Goal: Information Seeking & Learning: Learn about a topic

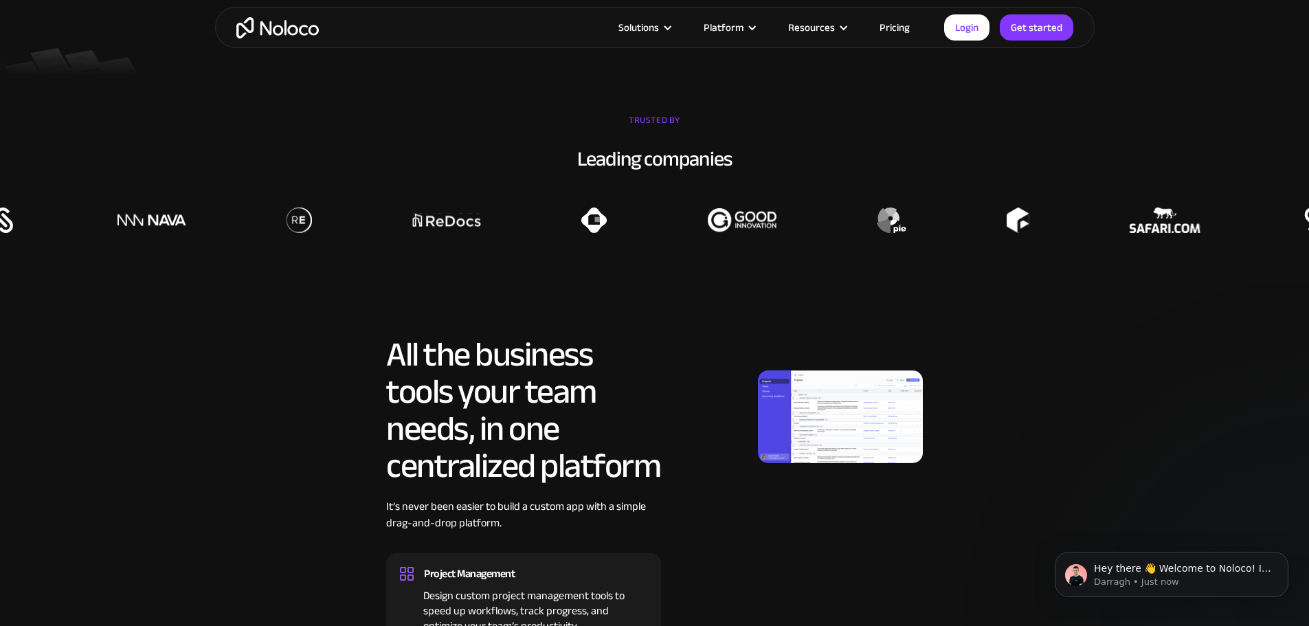
scroll to position [481, 0]
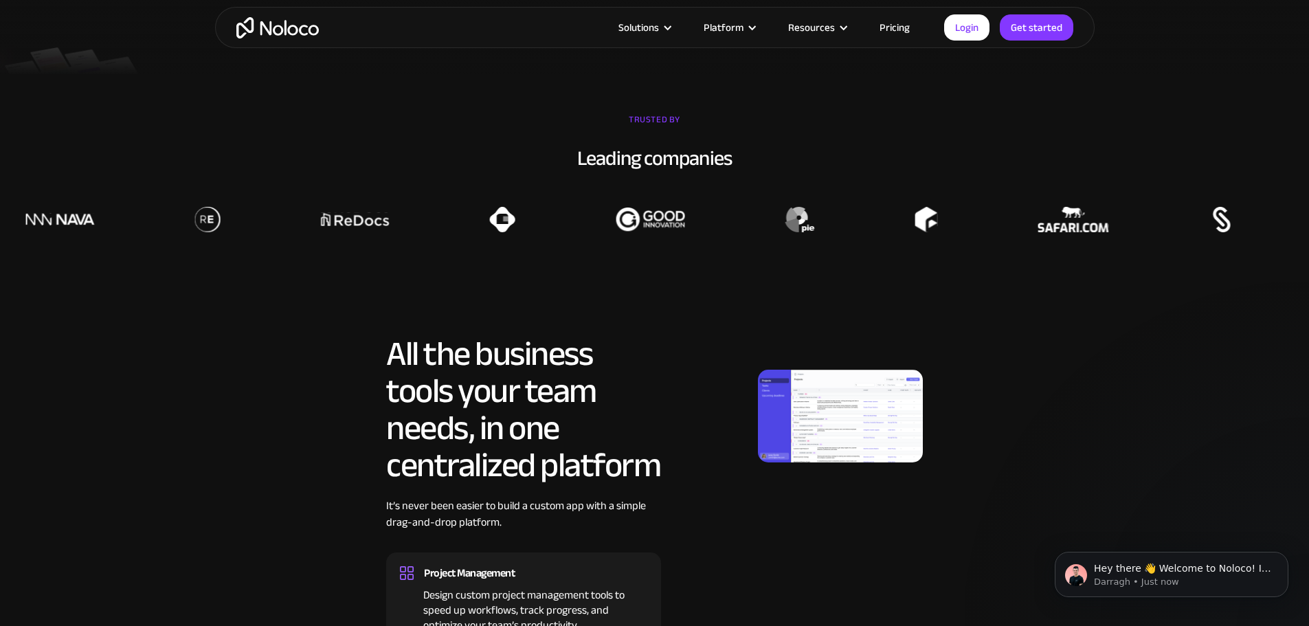
drag, startPoint x: 744, startPoint y: 267, endPoint x: 664, endPoint y: 261, distance: 79.9
click at [664, 232] on div at bounding box center [210, 219] width 1309 height 25
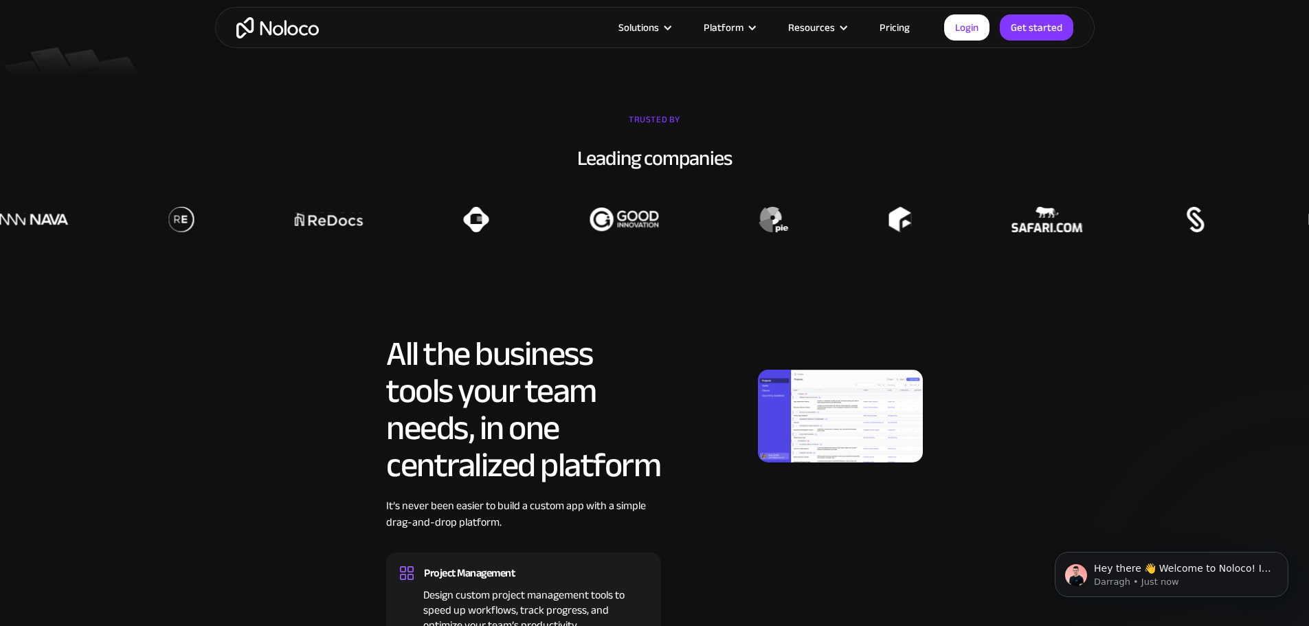
click at [653, 304] on section "All the business tools your team needs, in one centralized platform It’s never …" at bounding box center [654, 553] width 1309 height 572
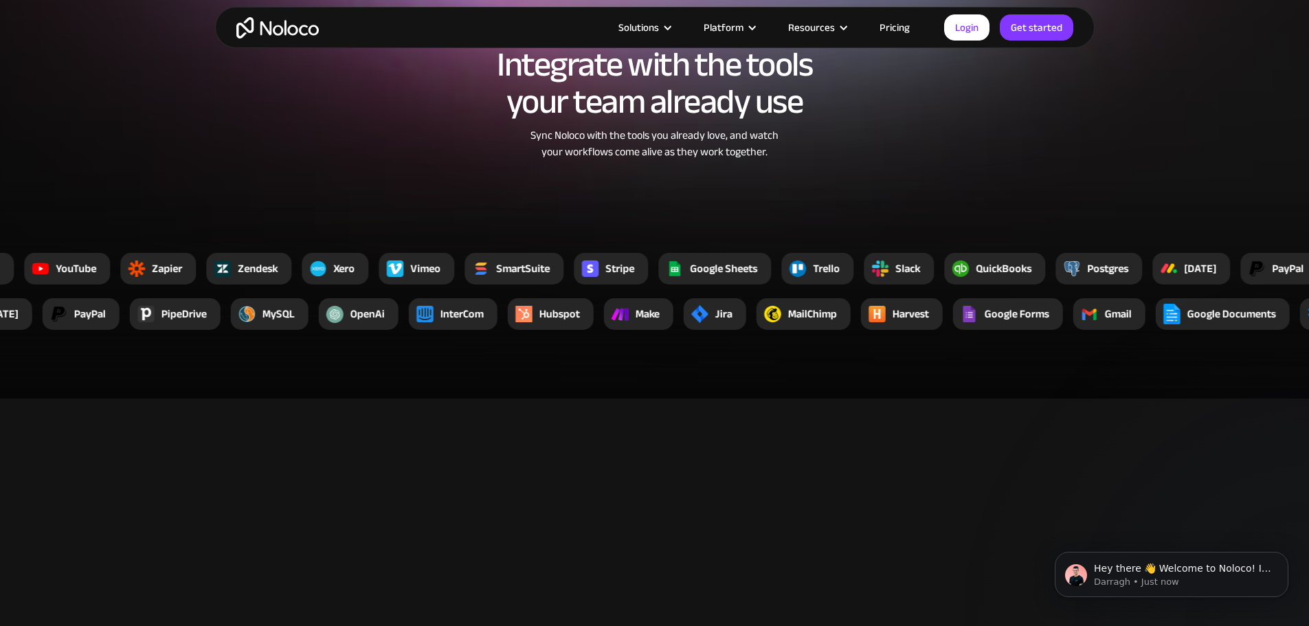
scroll to position [1992, 0]
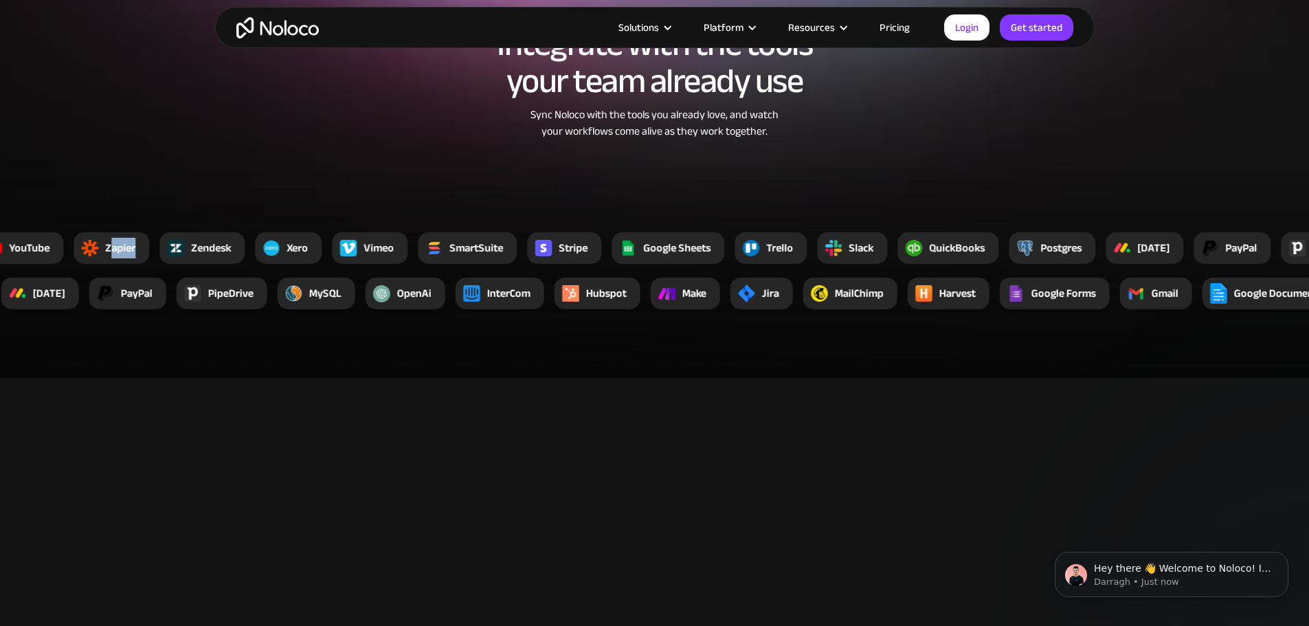
drag, startPoint x: 111, startPoint y: 281, endPoint x: 193, endPoint y: 291, distance: 83.1
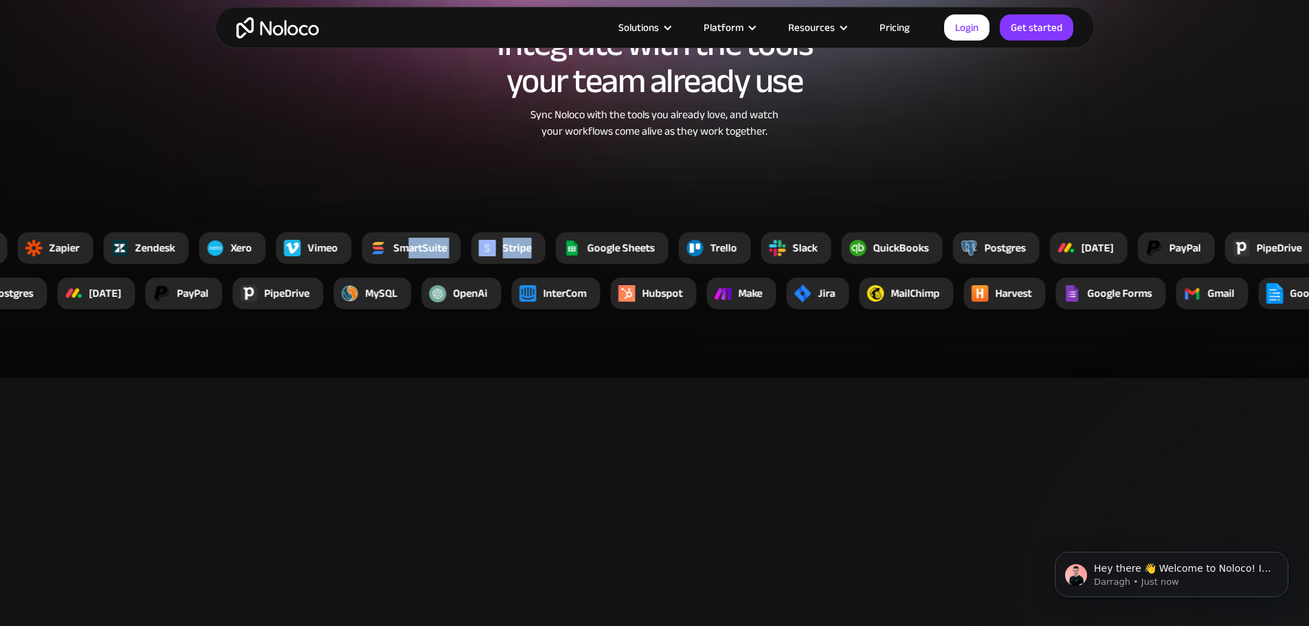
click at [431, 256] on div "SmartSuite" at bounding box center [421, 248] width 54 height 16
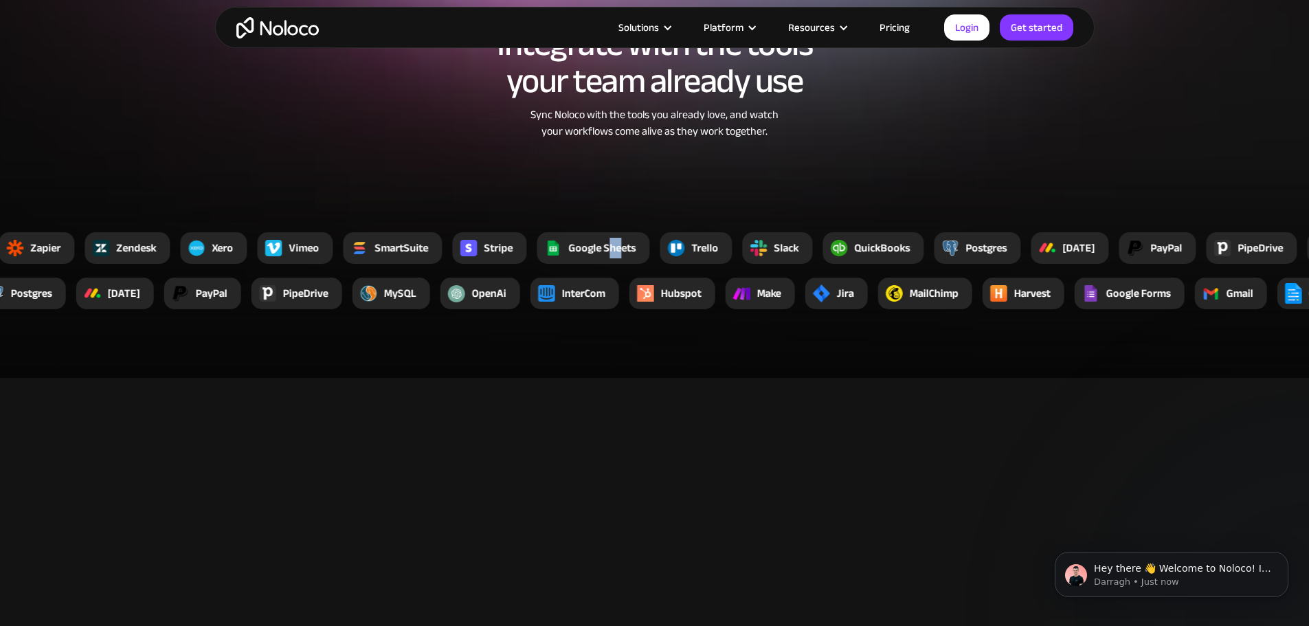
drag, startPoint x: 604, startPoint y: 278, endPoint x: 646, endPoint y: 280, distance: 42.6
click at [624, 256] on div "Google Sheets" at bounding box center [601, 248] width 67 height 16
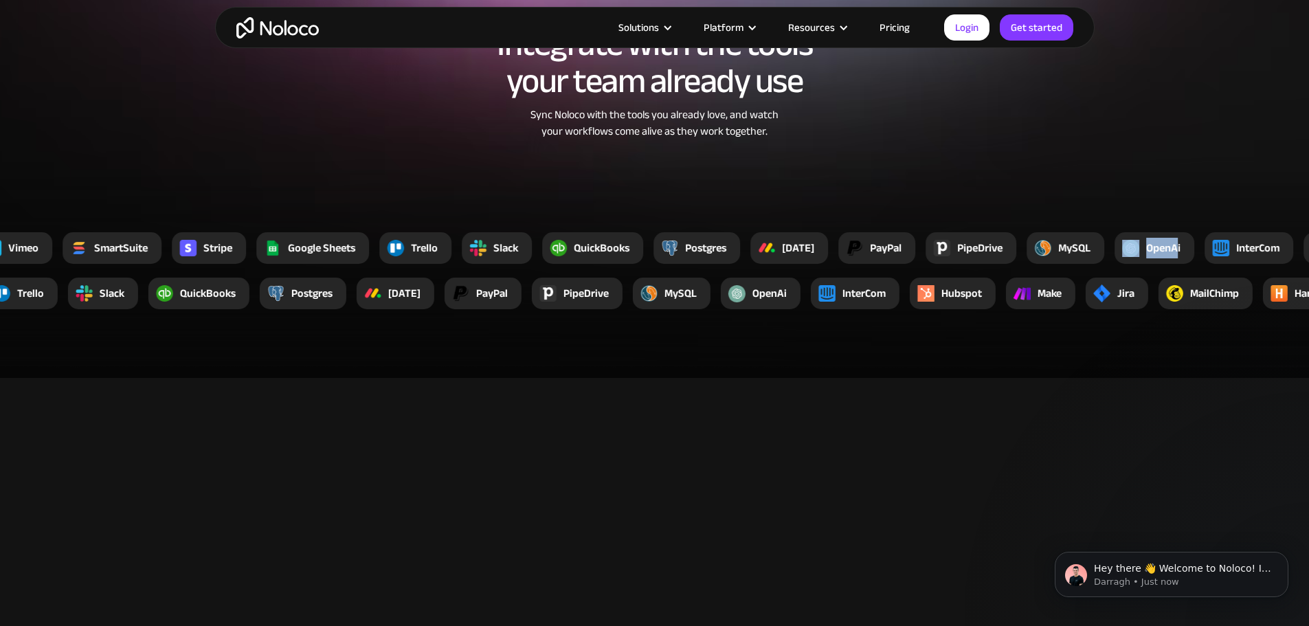
drag, startPoint x: 1182, startPoint y: 283, endPoint x: 1135, endPoint y: 278, distance: 47.0
click at [1135, 264] on div "OpenAi" at bounding box center [1154, 248] width 80 height 32
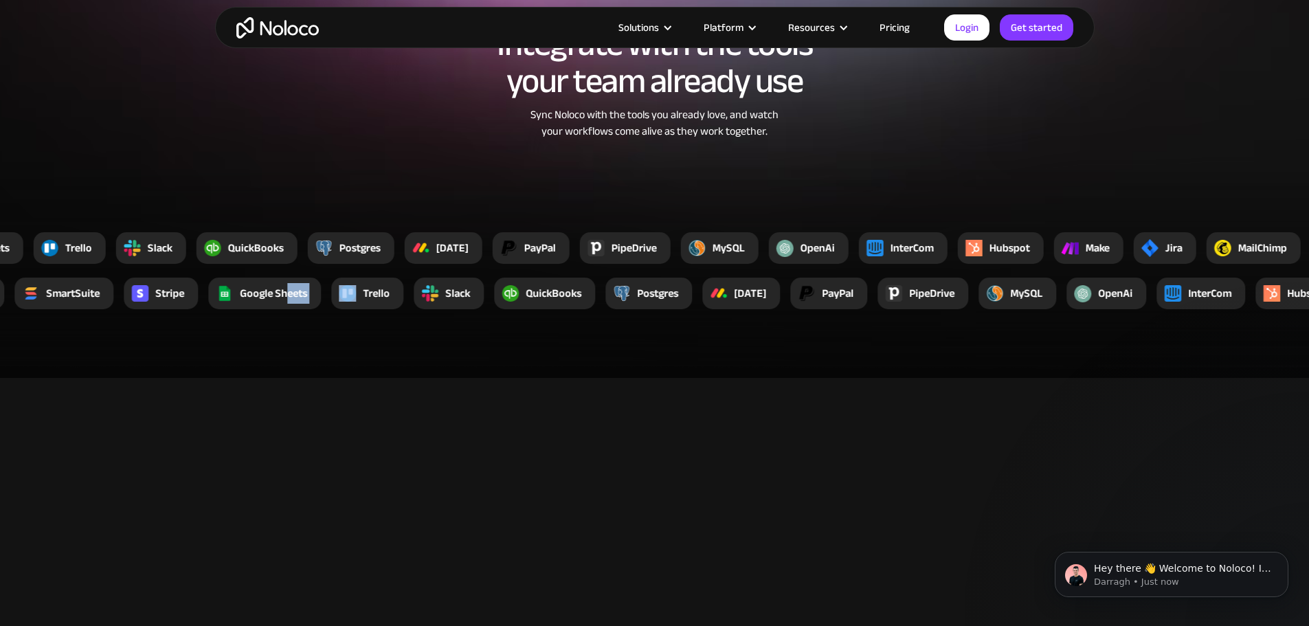
drag, startPoint x: 339, startPoint y: 324, endPoint x: 398, endPoint y: 324, distance: 59.8
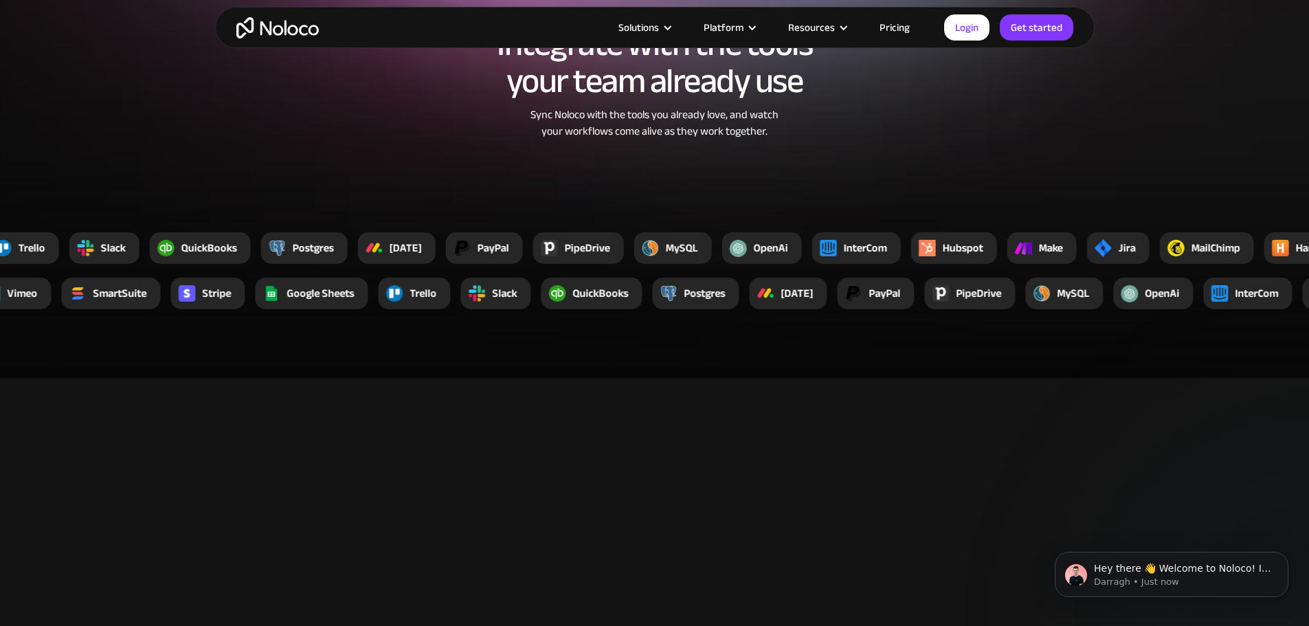
click at [508, 309] on div "Slack" at bounding box center [495, 294] width 70 height 32
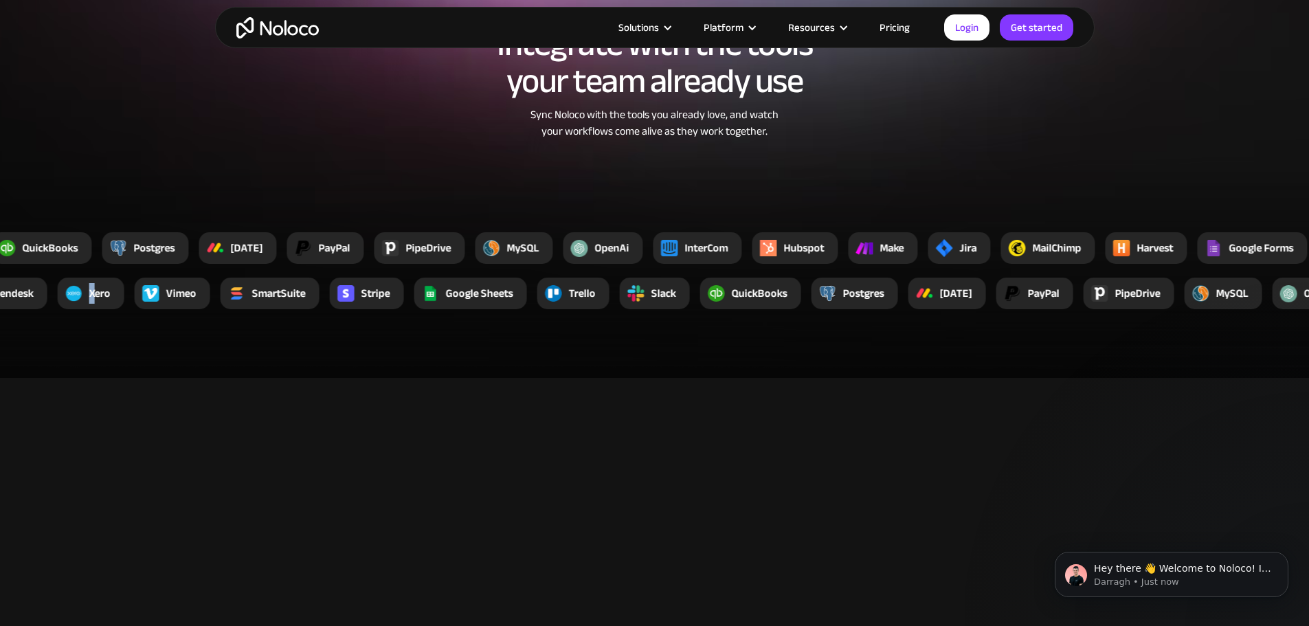
click at [96, 309] on div "Xero" at bounding box center [91, 294] width 67 height 32
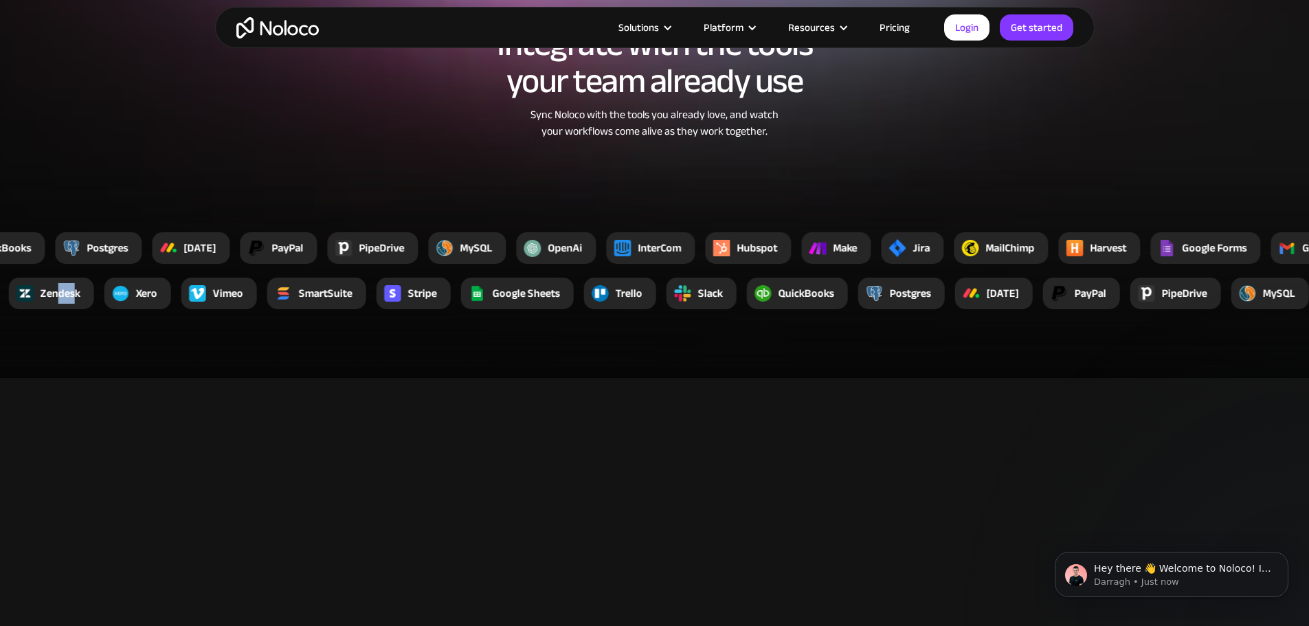
drag, startPoint x: 73, startPoint y: 328, endPoint x: 61, endPoint y: 328, distance: 11.7
click at [61, 309] on div "Zendesk" at bounding box center [51, 294] width 85 height 32
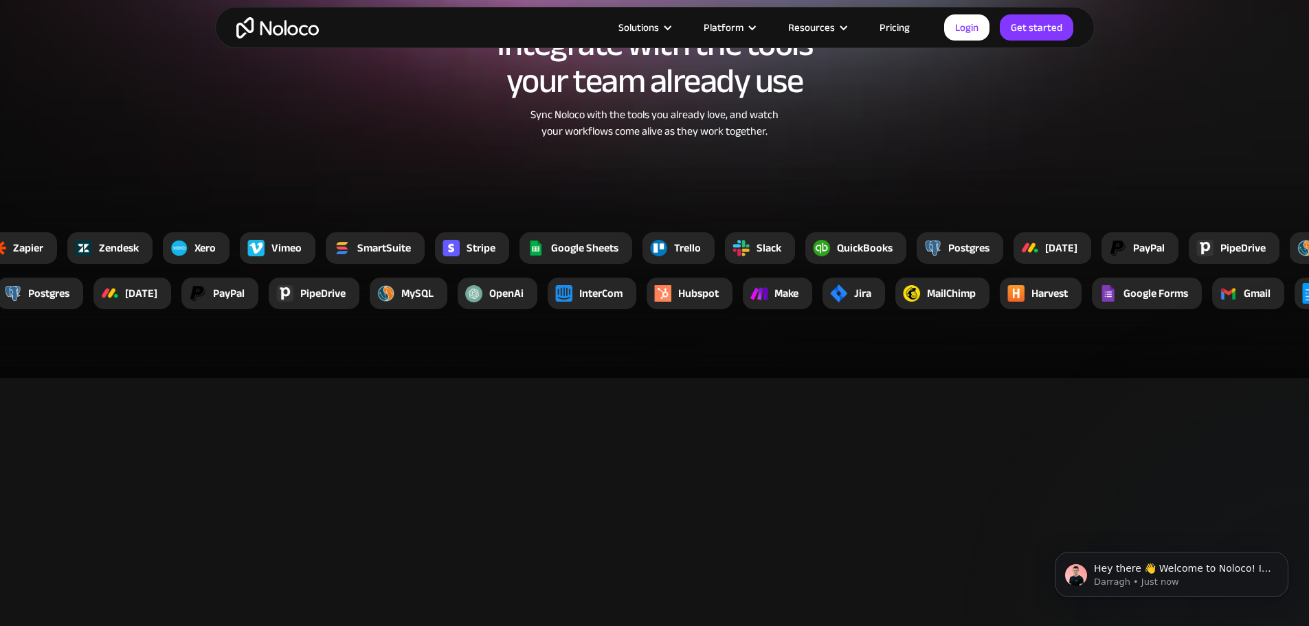
click at [1123, 309] on div at bounding box center [1108, 294] width 32 height 32
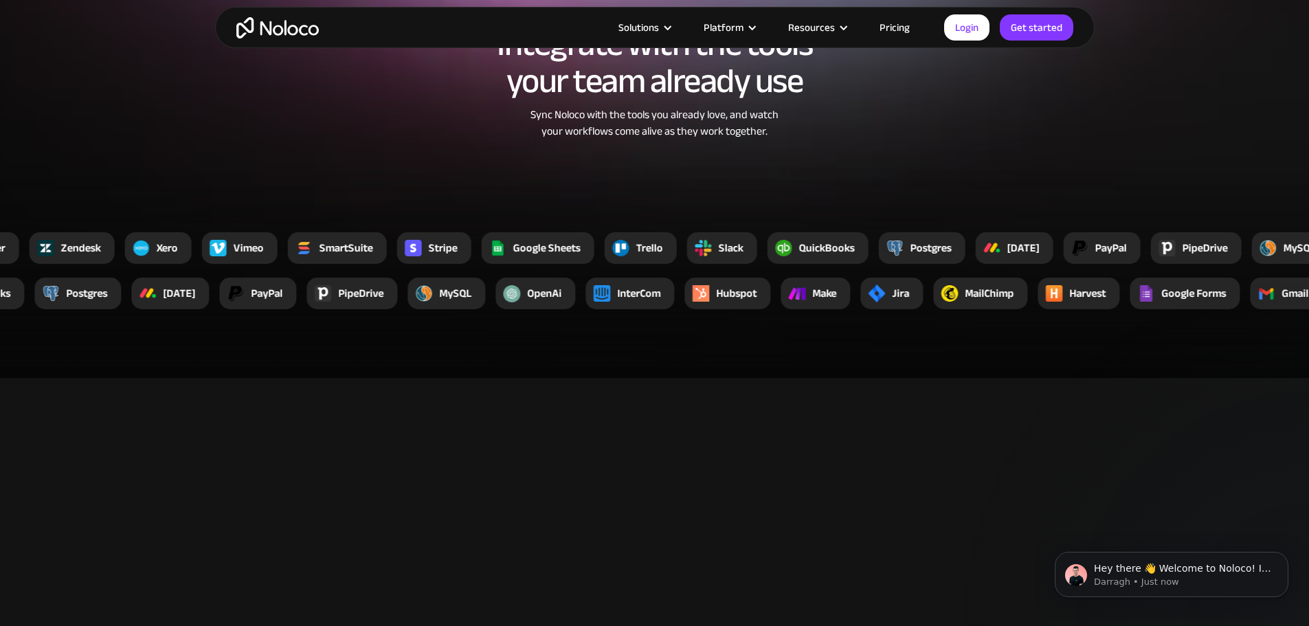
drag, startPoint x: 1107, startPoint y: 329, endPoint x: 1028, endPoint y: 321, distance: 80.1
click at [1083, 309] on div "Harvest" at bounding box center [1078, 294] width 82 height 32
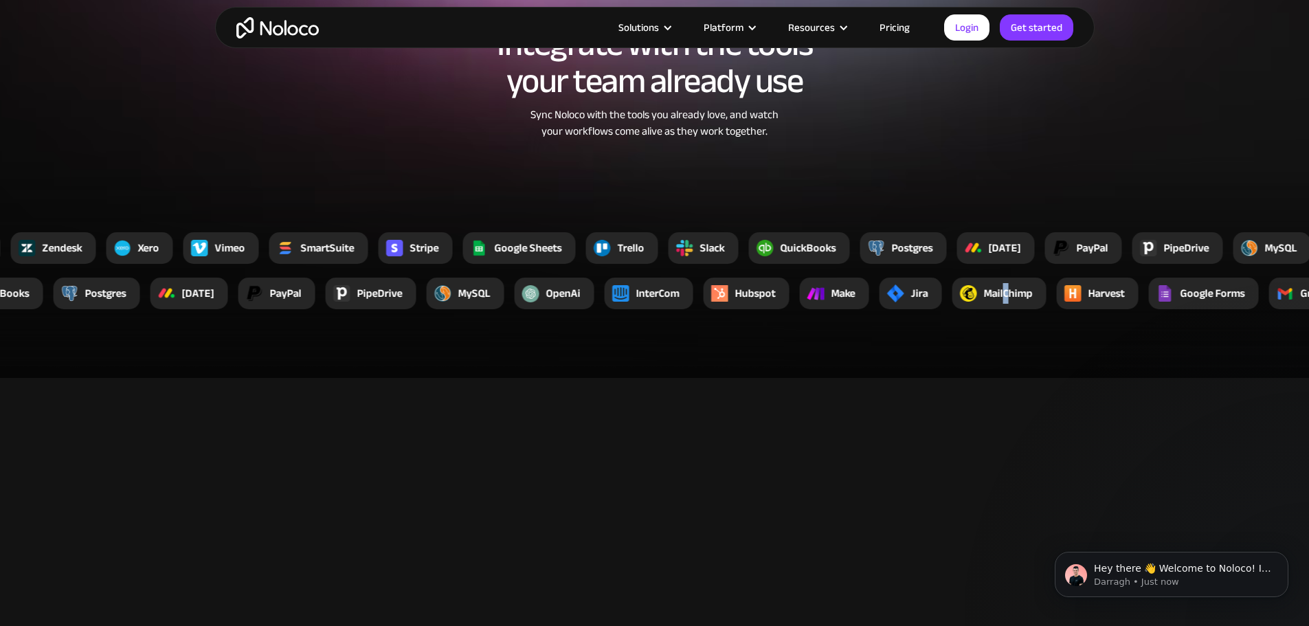
drag, startPoint x: 1020, startPoint y: 320, endPoint x: 964, endPoint y: 326, distance: 56.7
click at [1008, 302] on div "MailChimp" at bounding box center [1008, 293] width 49 height 16
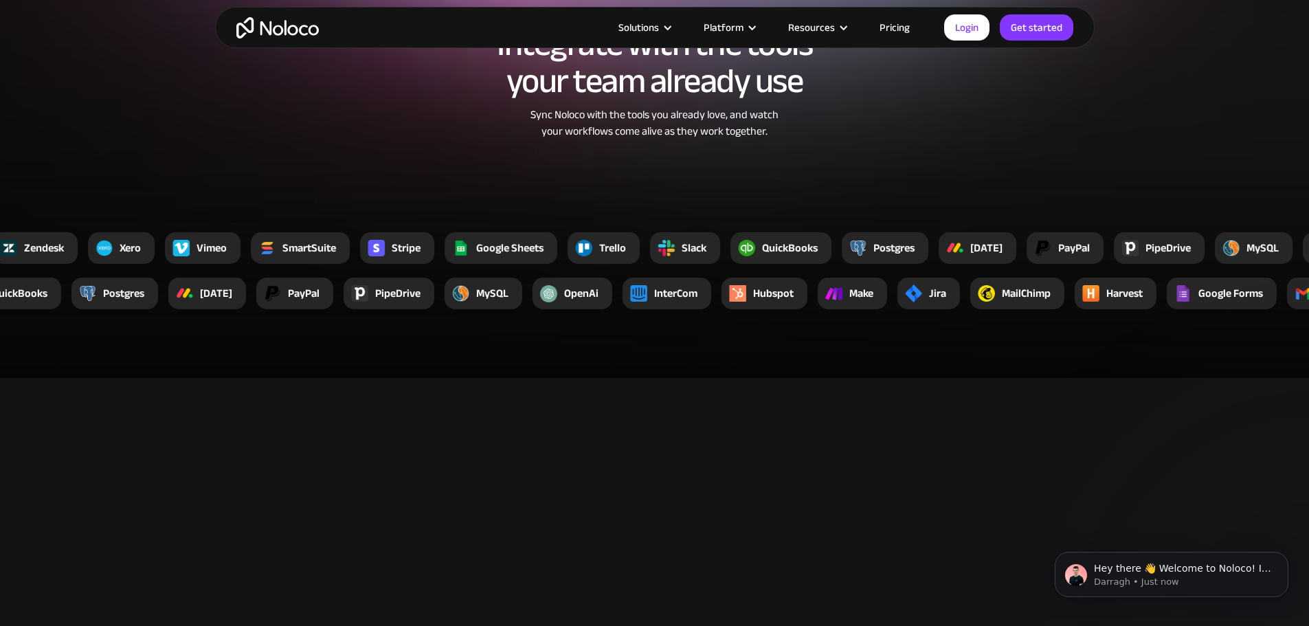
drag, startPoint x: 936, startPoint y: 330, endPoint x: 869, endPoint y: 332, distance: 66.6
click at [905, 309] on div "Xano YouTube Zapier Zendesk Xero Vimeo SmartSuite Stripe Google Sheets [PERSON_…" at bounding box center [1022, 294] width 4122 height 32
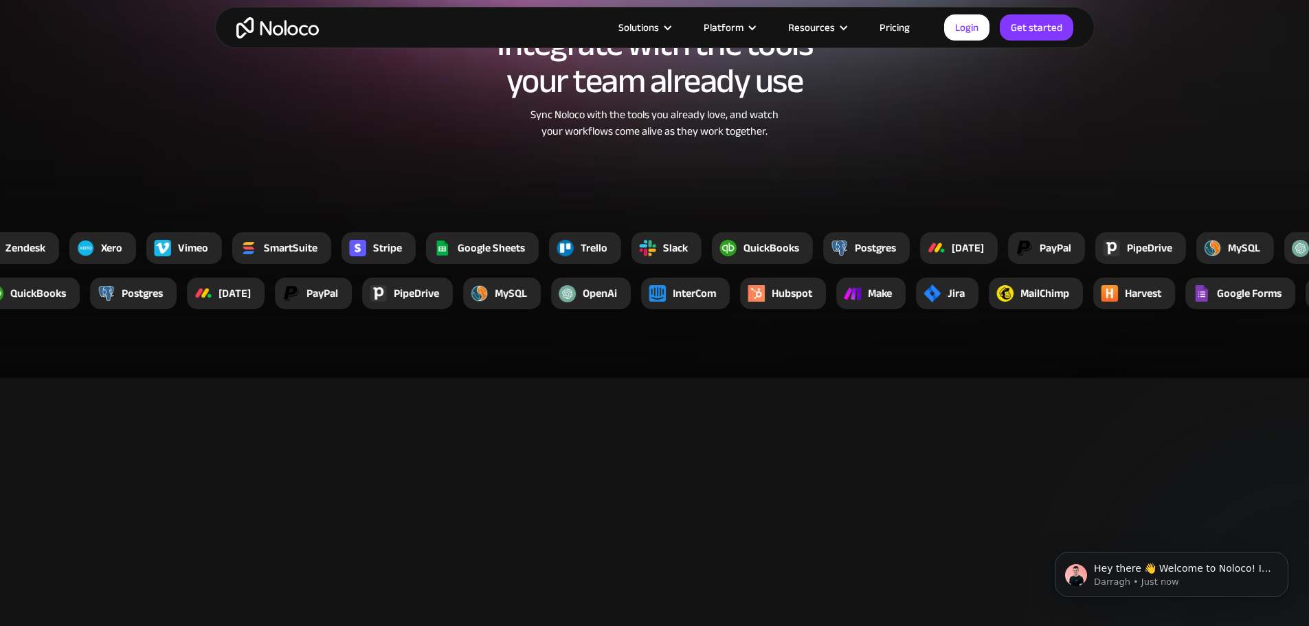
click at [863, 309] on div at bounding box center [852, 294] width 32 height 32
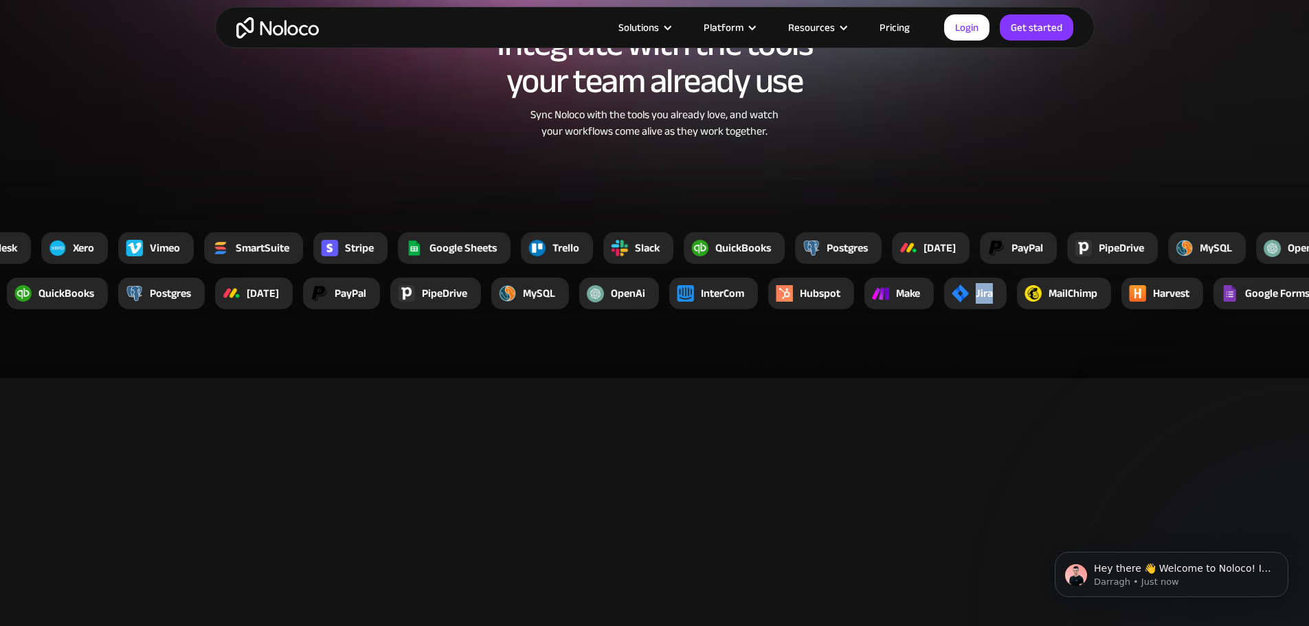
click at [1006, 309] on div "Jira" at bounding box center [975, 294] width 63 height 32
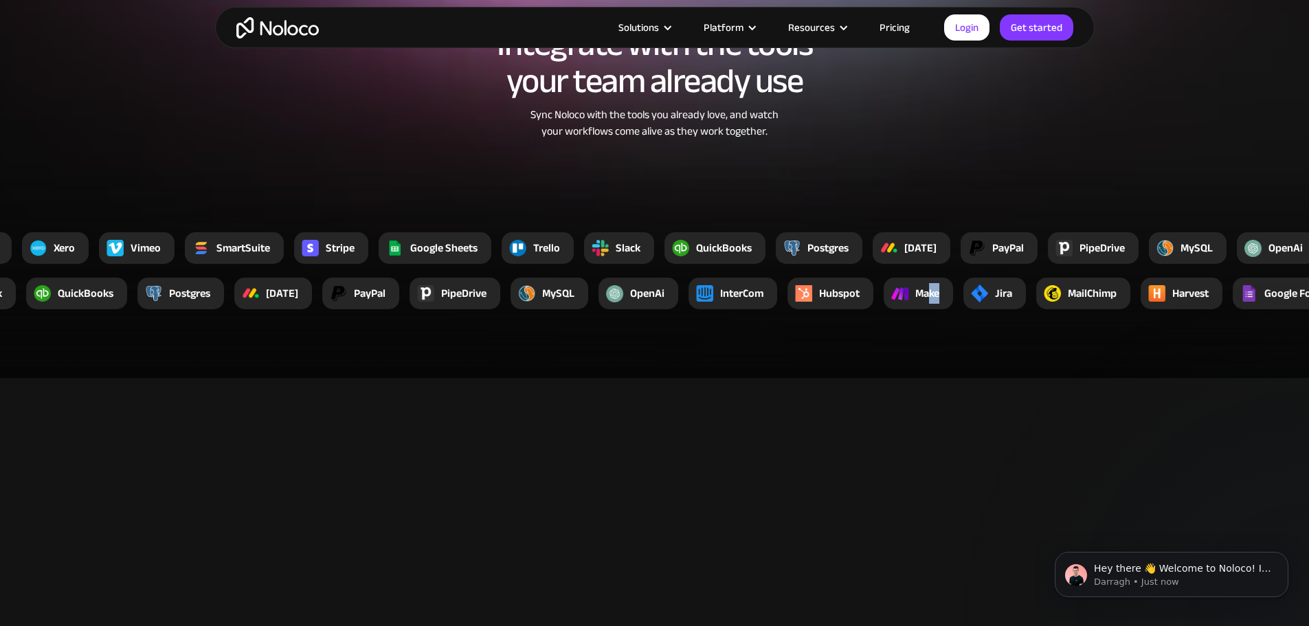
drag, startPoint x: 951, startPoint y: 329, endPoint x: 938, endPoint y: 329, distance: 13.7
click at [938, 309] on div "Make" at bounding box center [917, 294] width 69 height 32
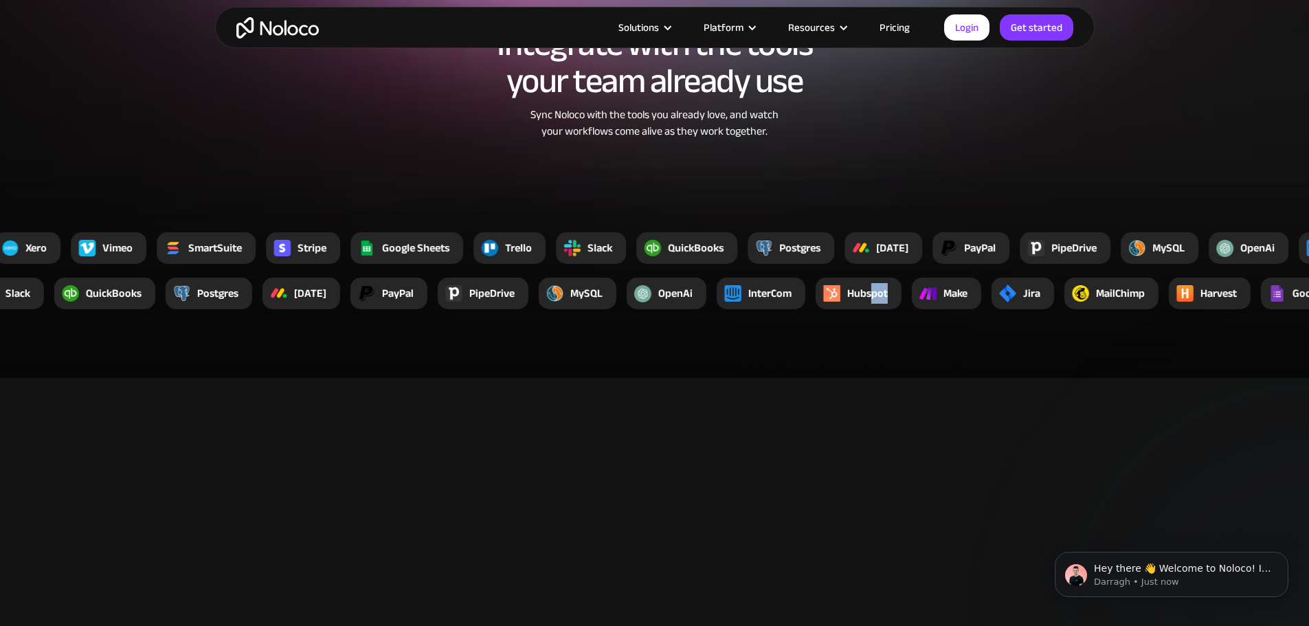
drag, startPoint x: 892, startPoint y: 328, endPoint x: 881, endPoint y: 328, distance: 11.7
click at [881, 309] on div "Hubspot" at bounding box center [858, 294] width 86 height 32
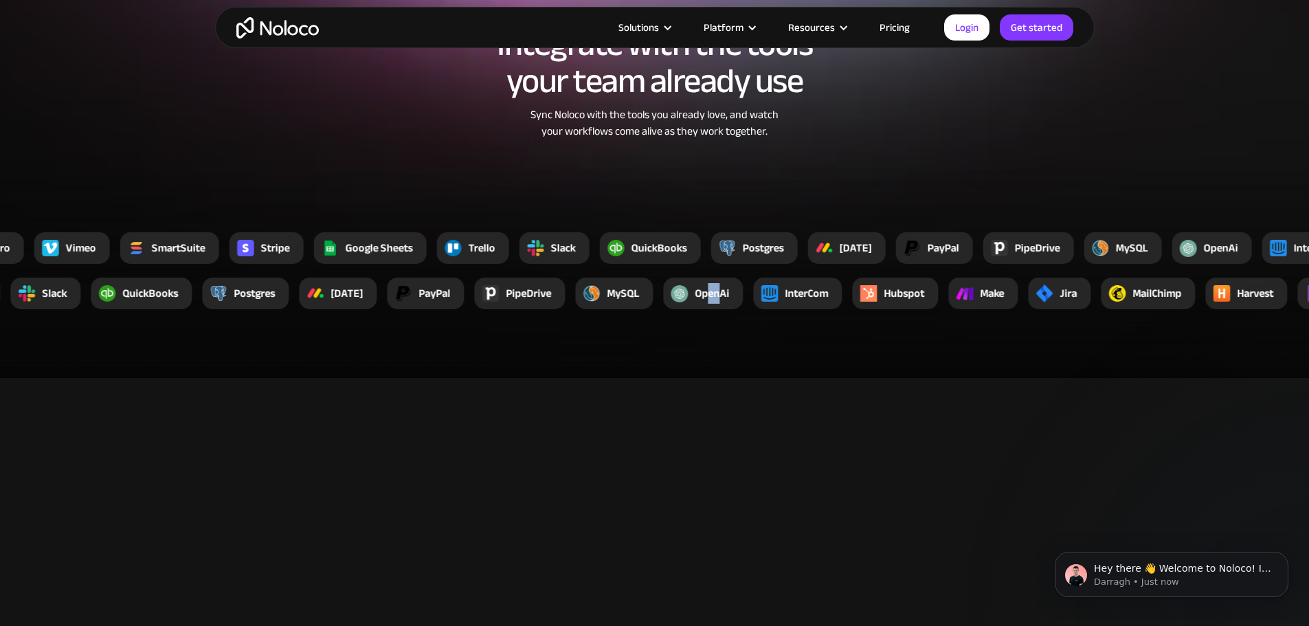
drag, startPoint x: 719, startPoint y: 327, endPoint x: 705, endPoint y: 327, distance: 13.7
click at [711, 302] on div "OpenAi" at bounding box center [711, 293] width 34 height 16
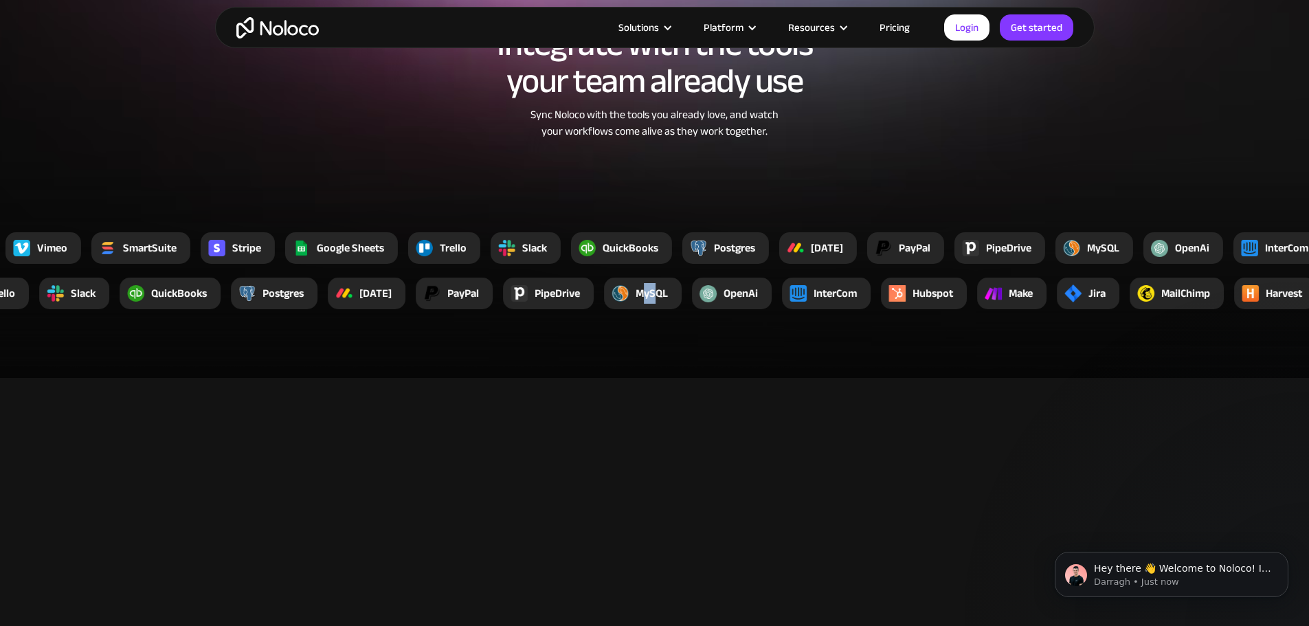
drag, startPoint x: 659, startPoint y: 326, endPoint x: 634, endPoint y: 324, distance: 25.6
click at [649, 302] on div "MySQL" at bounding box center [651, 293] width 32 height 16
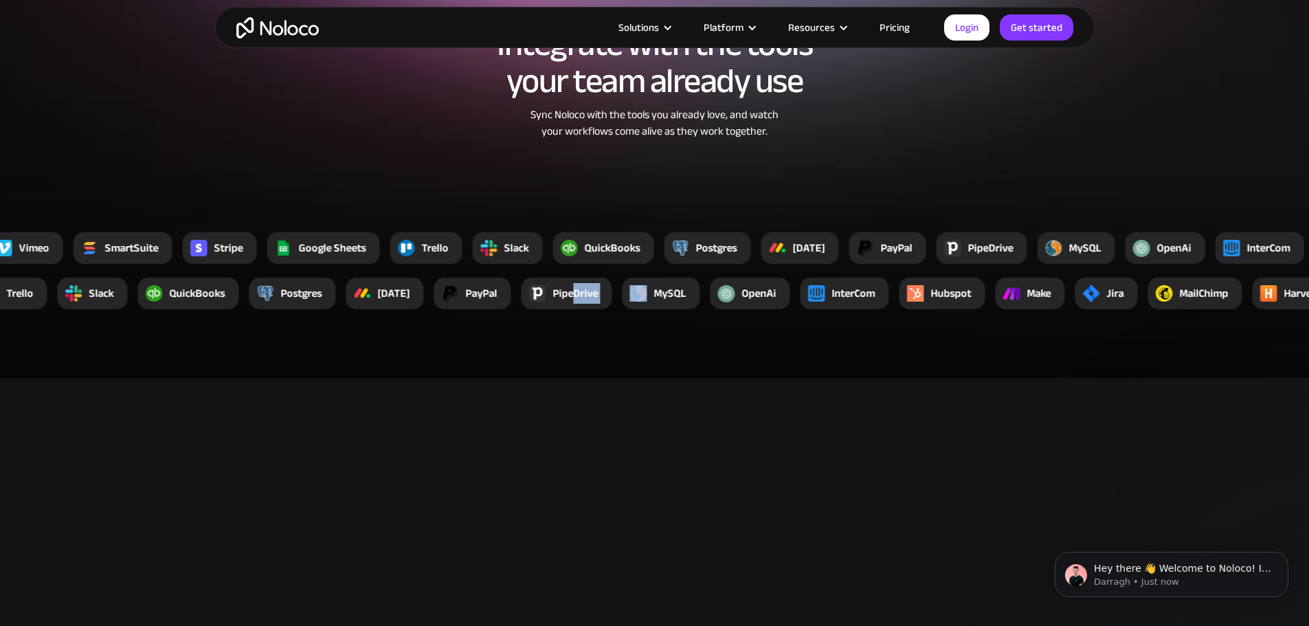
drag, startPoint x: 620, startPoint y: 322, endPoint x: 586, endPoint y: 319, distance: 34.5
click at [586, 309] on div "Xano YouTube Zapier Zendesk Xero Vimeo SmartSuite Stripe Google Sheets [PERSON_…" at bounding box center [1199, 294] width 4122 height 32
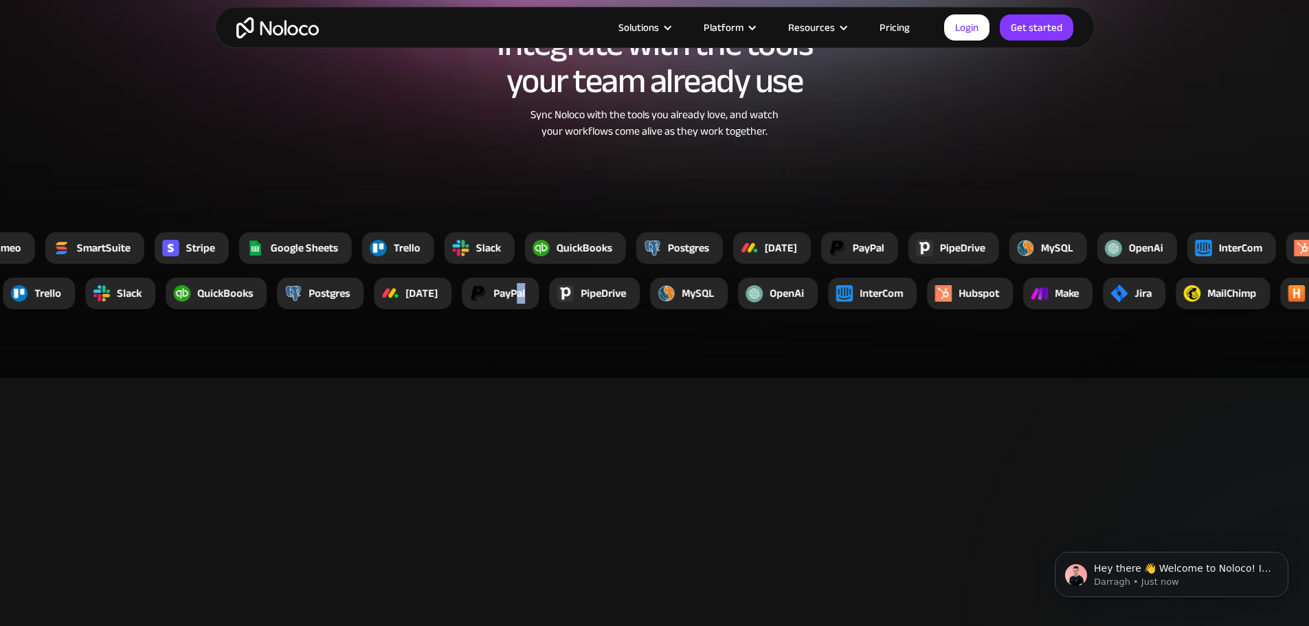
drag, startPoint x: 538, startPoint y: 315, endPoint x: 508, endPoint y: 314, distance: 29.6
click at [521, 309] on div "PayPal" at bounding box center [500, 294] width 77 height 32
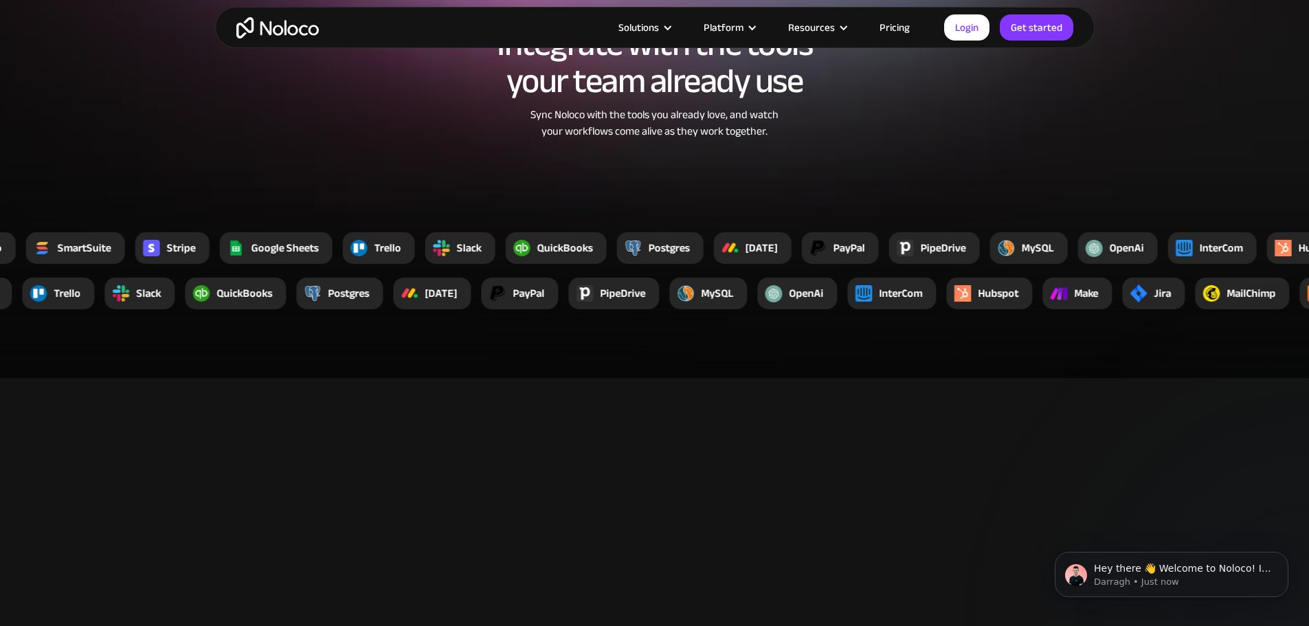
drag, startPoint x: 440, startPoint y: 307, endPoint x: 404, endPoint y: 307, distance: 36.4
click at [428, 307] on div "Xano YouTube Zapier Zendesk Xero Vimeo SmartSuite Stripe Google Sheets [PERSON_…" at bounding box center [654, 270] width 1309 height 77
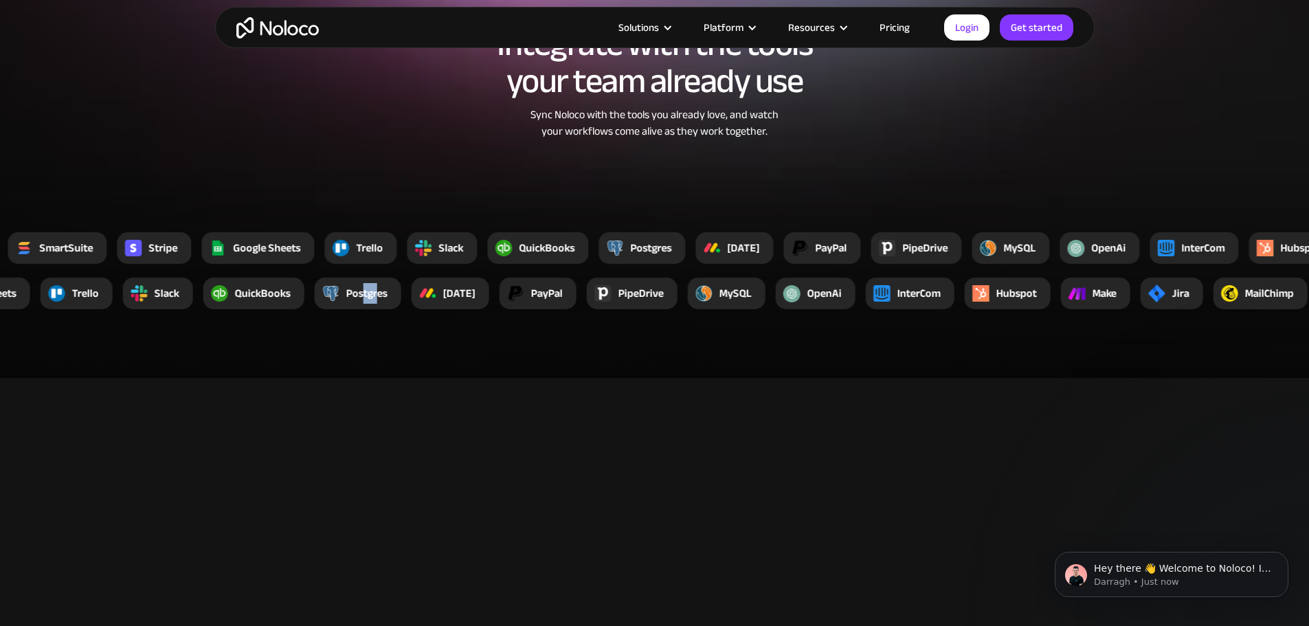
drag, startPoint x: 368, startPoint y: 320, endPoint x: 303, endPoint y: 324, distance: 64.7
click at [349, 309] on div "Postgres" at bounding box center [358, 294] width 87 height 32
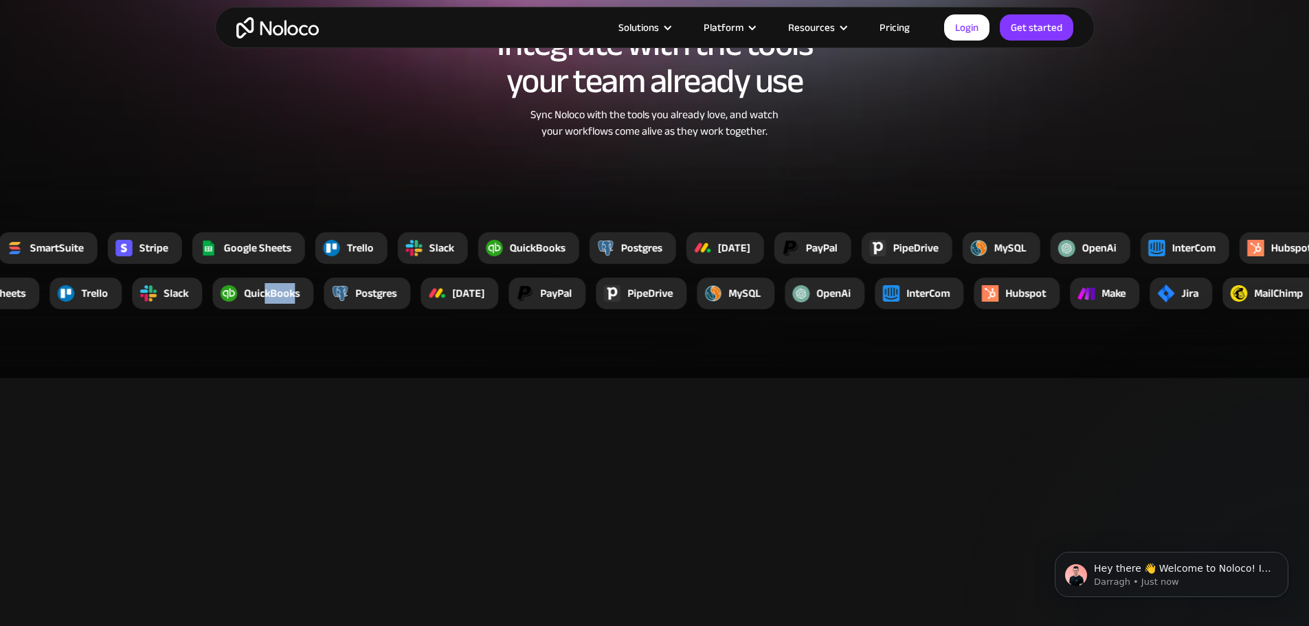
drag, startPoint x: 301, startPoint y: 324, endPoint x: 256, endPoint y: 321, distance: 44.7
click at [260, 302] on div "QuickBooks" at bounding box center [272, 293] width 56 height 16
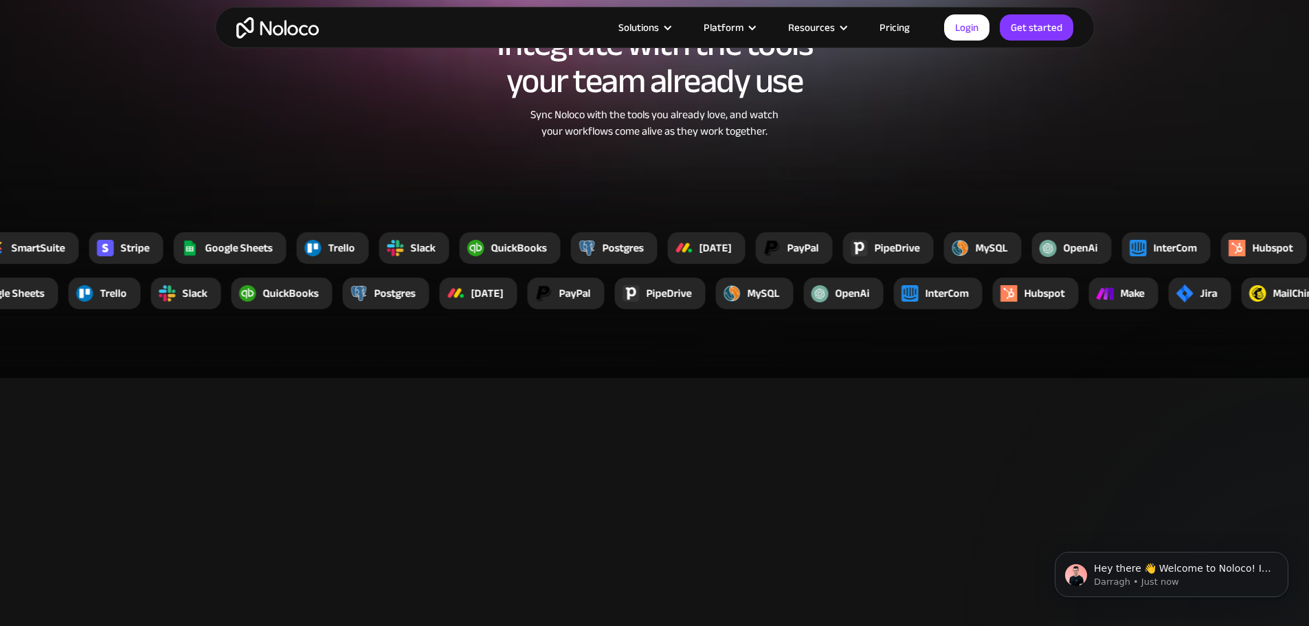
drag, startPoint x: 211, startPoint y: 317, endPoint x: 202, endPoint y: 315, distance: 9.0
click at [207, 309] on div "Slack" at bounding box center [185, 294] width 70 height 32
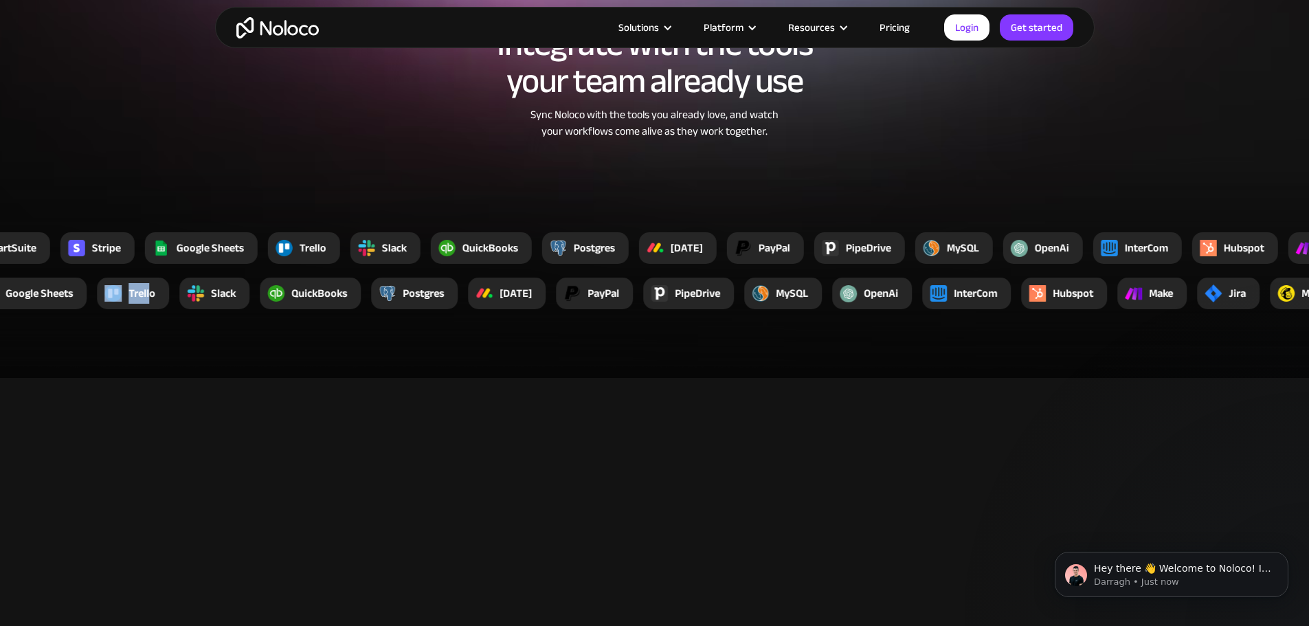
drag, startPoint x: 143, startPoint y: 313, endPoint x: 104, endPoint y: 315, distance: 39.2
click at [124, 309] on div "Trello" at bounding box center [133, 294] width 72 height 32
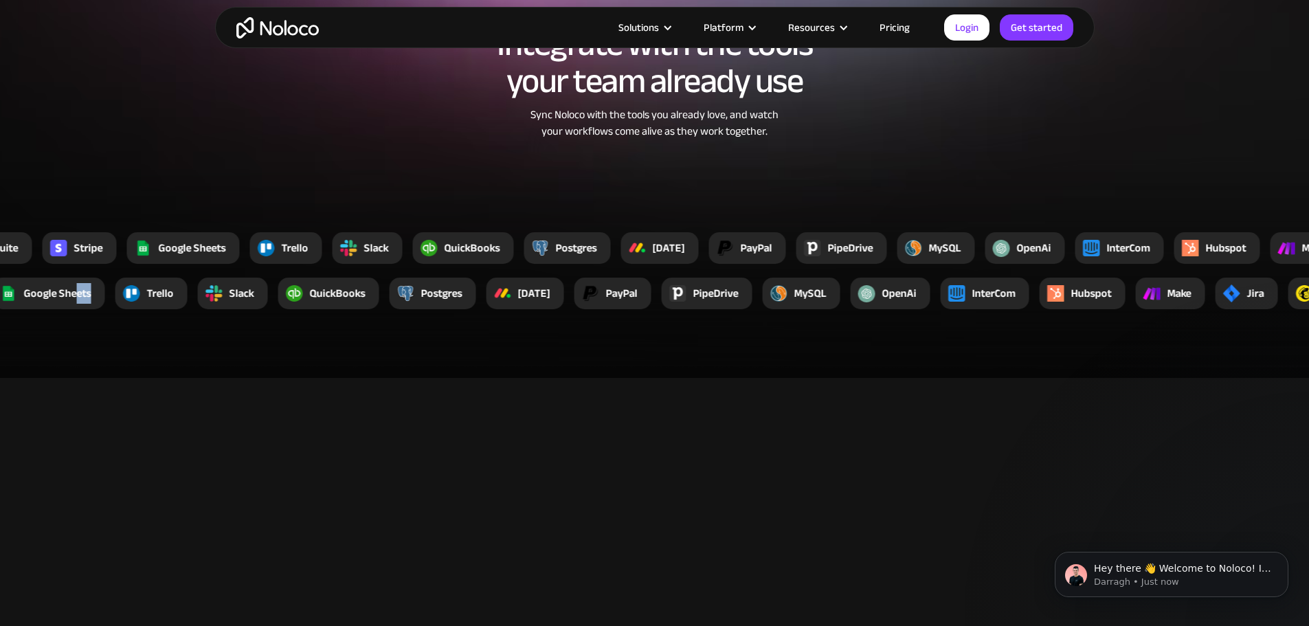
drag, startPoint x: 78, startPoint y: 317, endPoint x: 67, endPoint y: 317, distance: 11.0
click at [74, 309] on div "Google Sheets" at bounding box center [48, 294] width 113 height 32
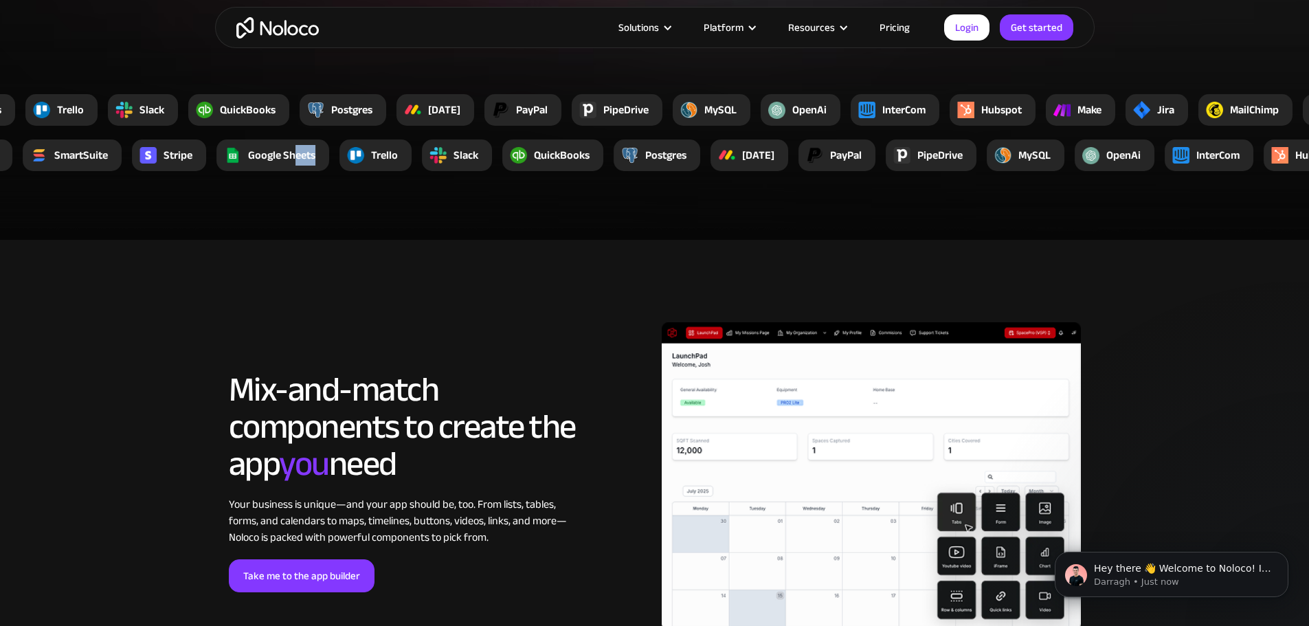
scroll to position [2129, 0]
